Goal: Task Accomplishment & Management: Use online tool/utility

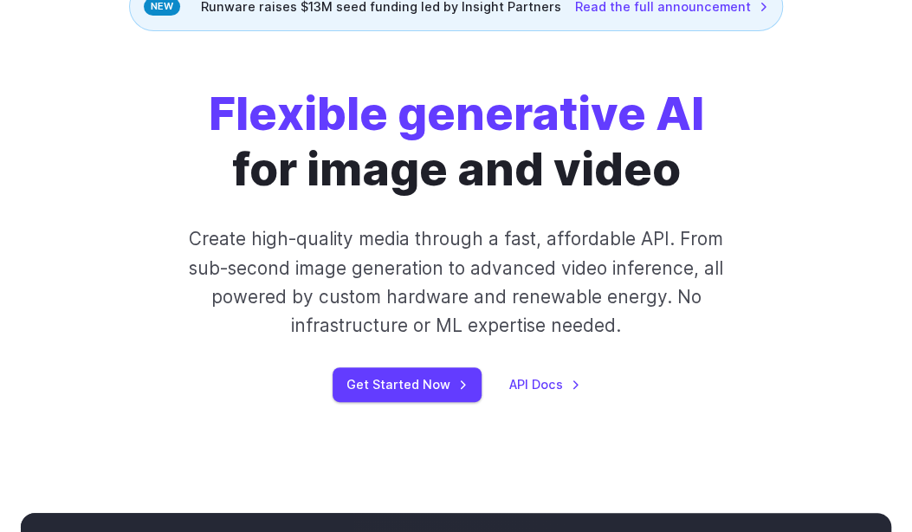
scroll to position [416, 0]
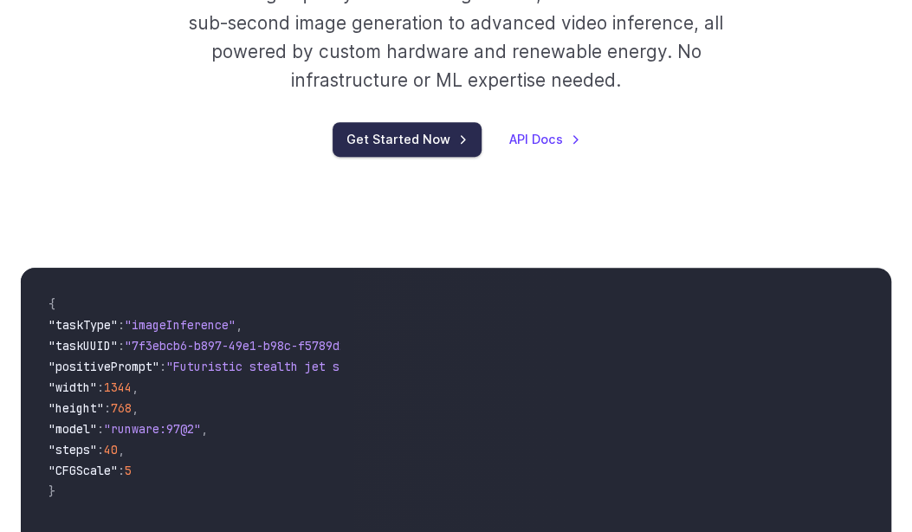
click at [415, 156] on link "Get Started Now" at bounding box center [407, 139] width 149 height 34
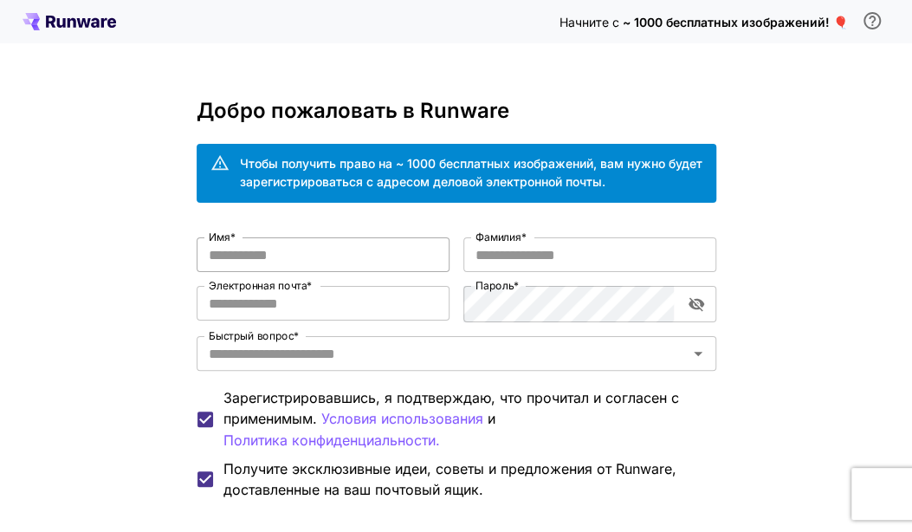
click at [288, 272] on input "Имя *" at bounding box center [323, 254] width 253 height 35
type input "******"
click at [541, 272] on input "Фамилия *" at bounding box center [589, 254] width 253 height 35
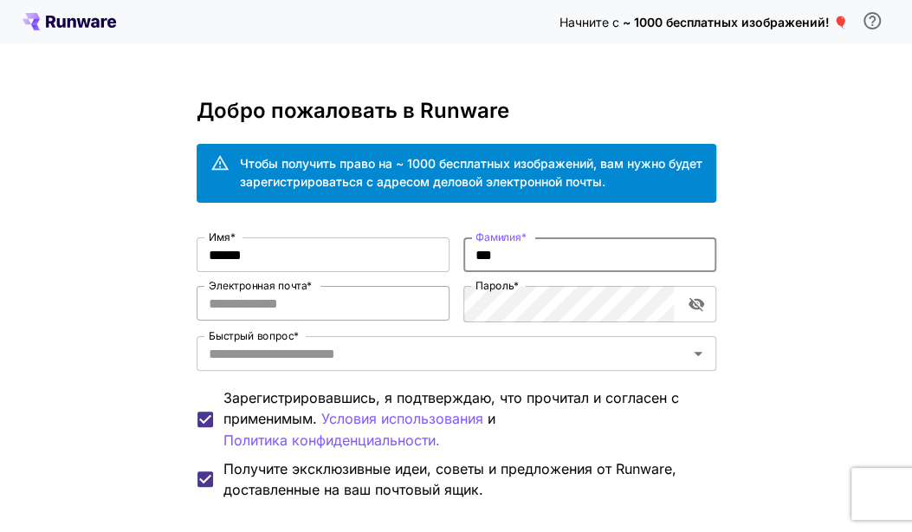
type input "***"
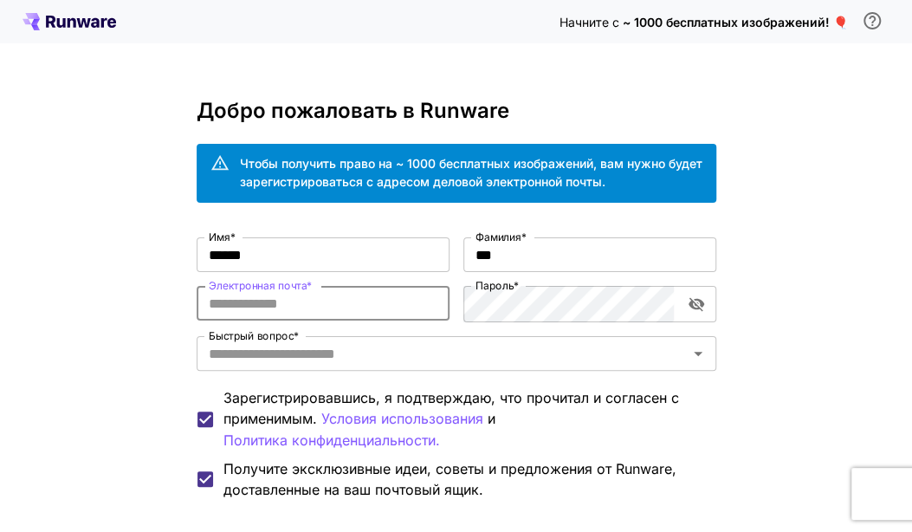
click at [318, 320] on input "Электронная почта *" at bounding box center [323, 303] width 253 height 35
type input "**********"
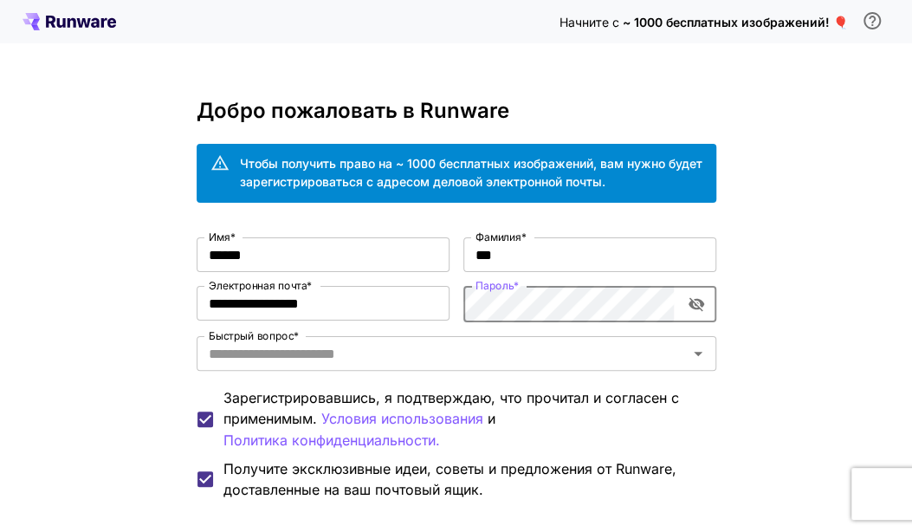
click at [690, 313] on icon "переключение видимости пароля" at bounding box center [696, 303] width 17 height 17
click at [700, 356] on icon "Открыть" at bounding box center [698, 354] width 9 height 4
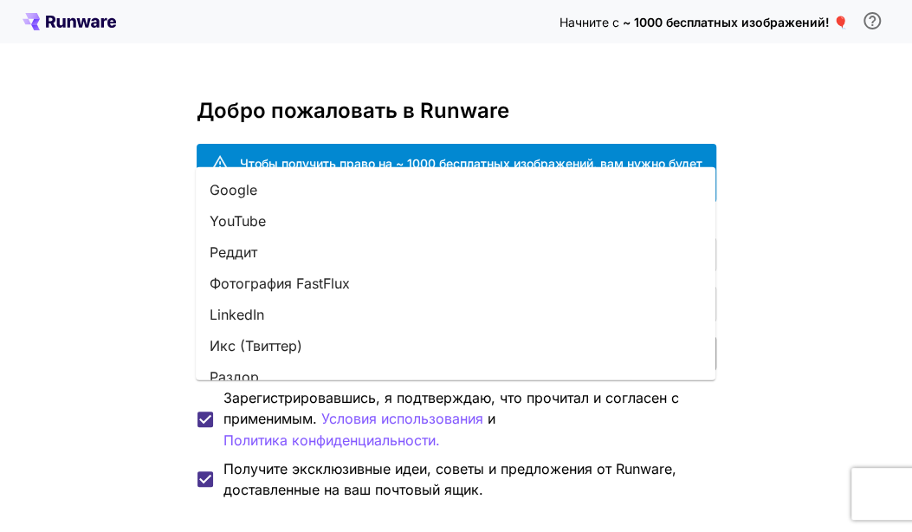
click at [313, 188] on li "Google" at bounding box center [456, 189] width 520 height 31
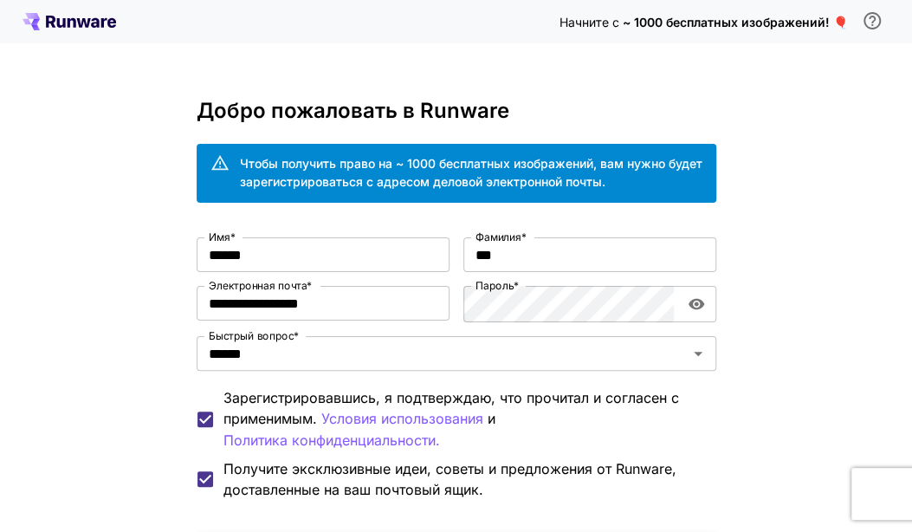
scroll to position [232, 0]
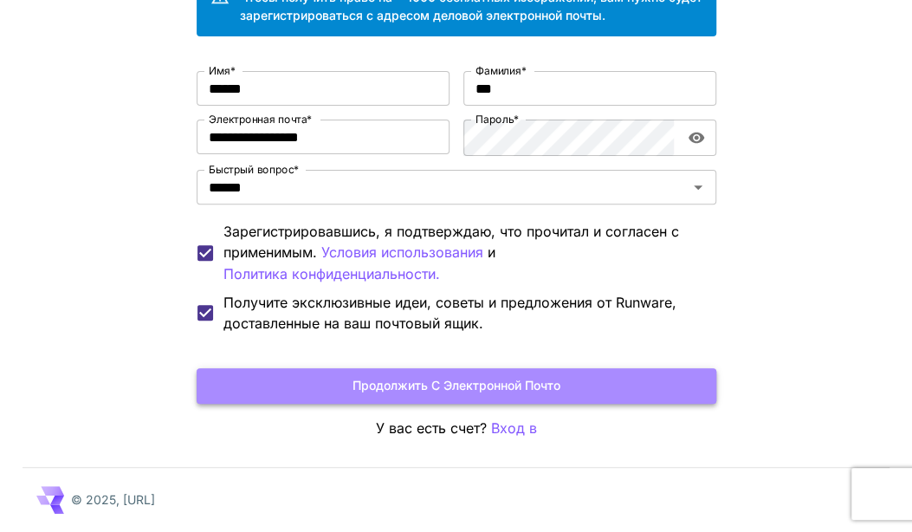
click at [477, 380] on button "Продолжить с электронной почто" at bounding box center [457, 386] width 520 height 36
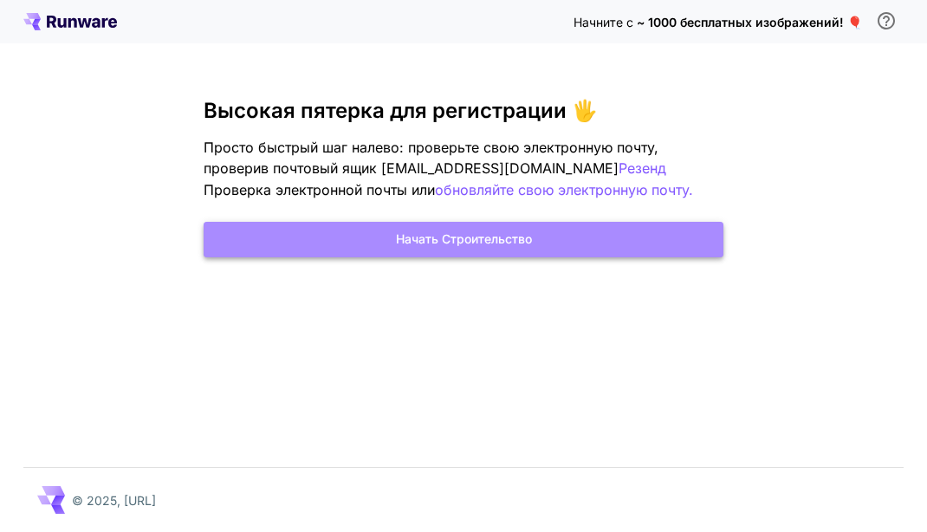
click at [518, 257] on button "Начать строительство" at bounding box center [464, 240] width 520 height 36
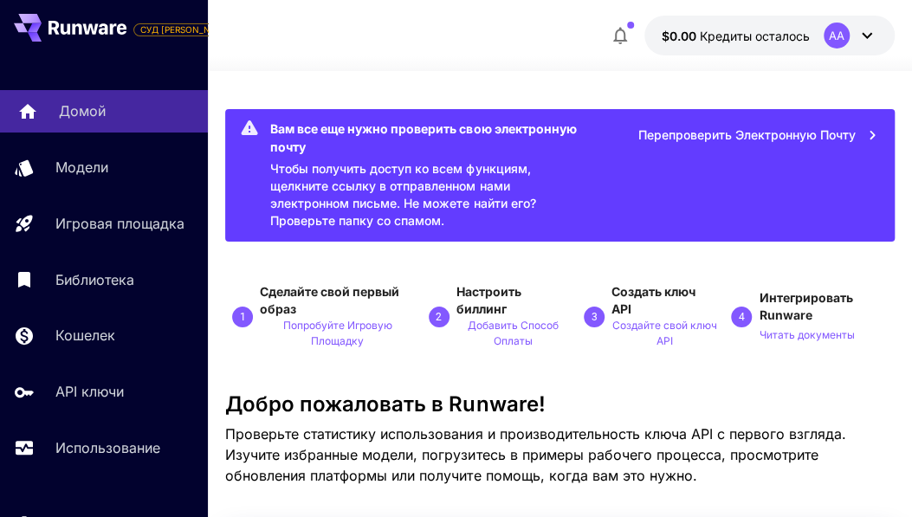
click at [64, 120] on p "Домой" at bounding box center [82, 110] width 47 height 21
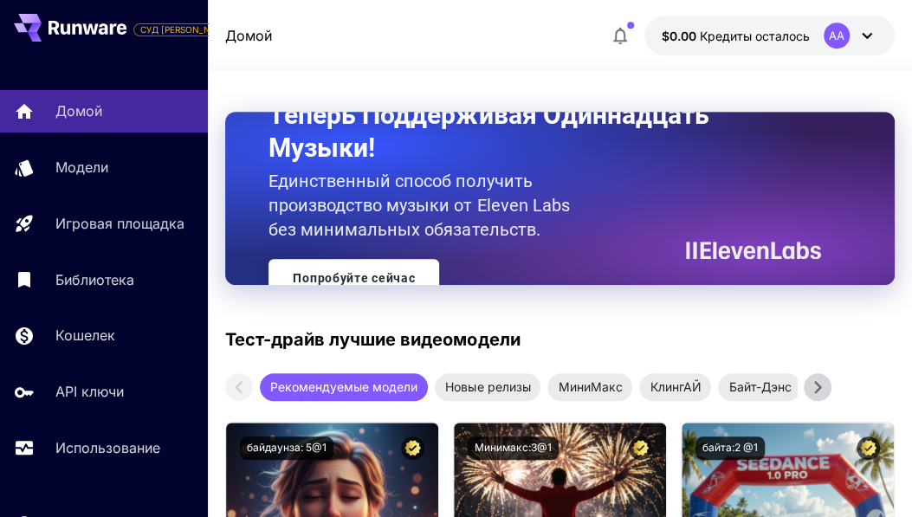
scroll to position [831, 0]
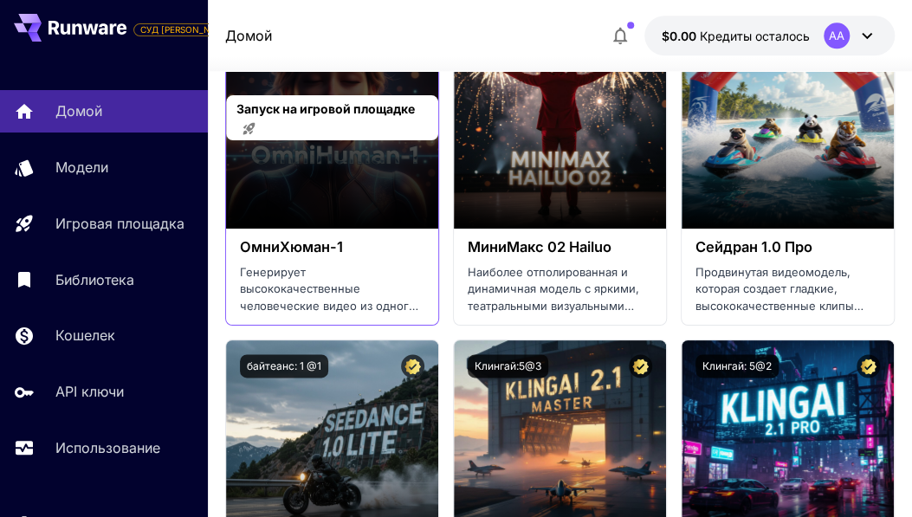
click at [357, 229] on div "Запуск на игровой площадке" at bounding box center [332, 118] width 212 height 222
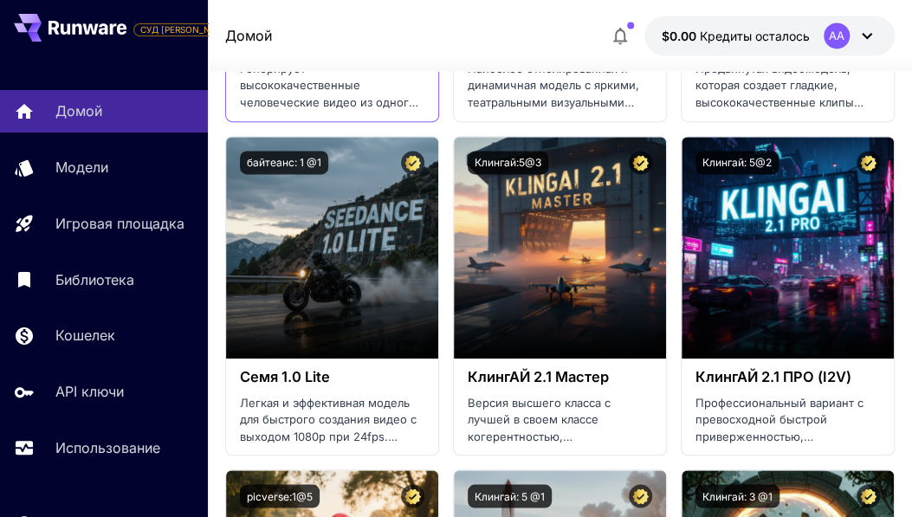
scroll to position [1039, 0]
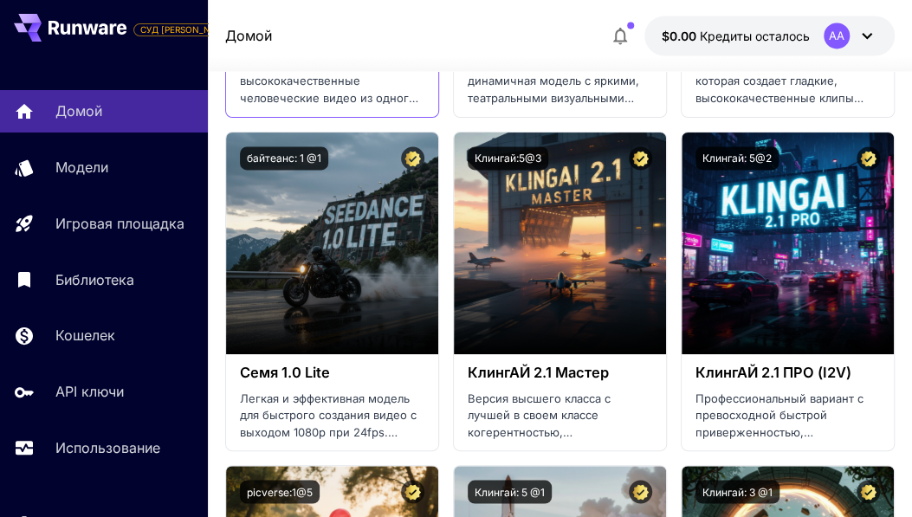
click at [300, 48] on h3 "ОмниХюман-1" at bounding box center [332, 39] width 184 height 16
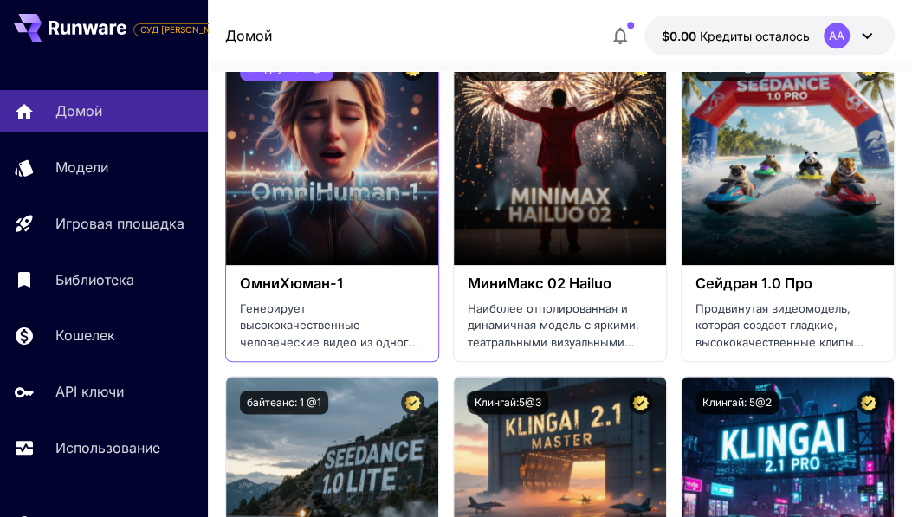
scroll to position [727, 0]
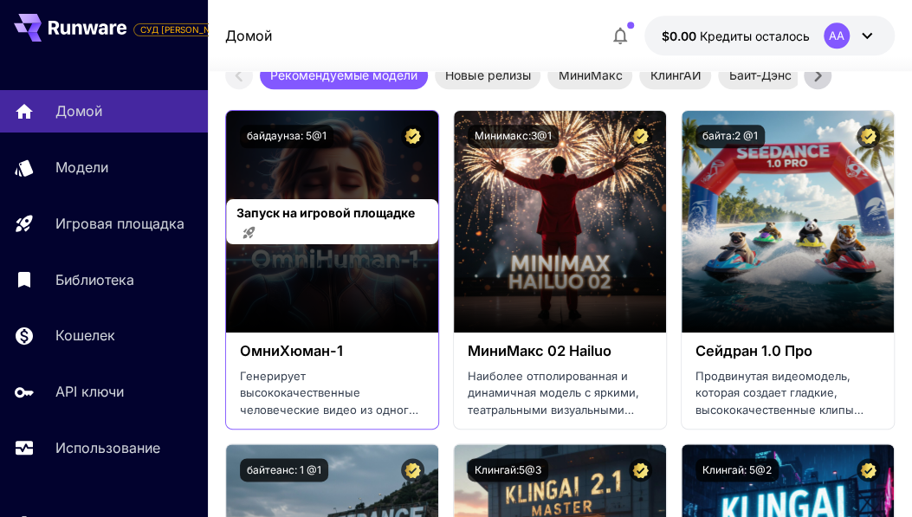
click at [339, 333] on div "Запуск на игровой площадке" at bounding box center [332, 222] width 212 height 222
click at [296, 220] on span "Запуск на игровой площадке" at bounding box center [325, 212] width 178 height 15
